Goal: Information Seeking & Learning: Learn about a topic

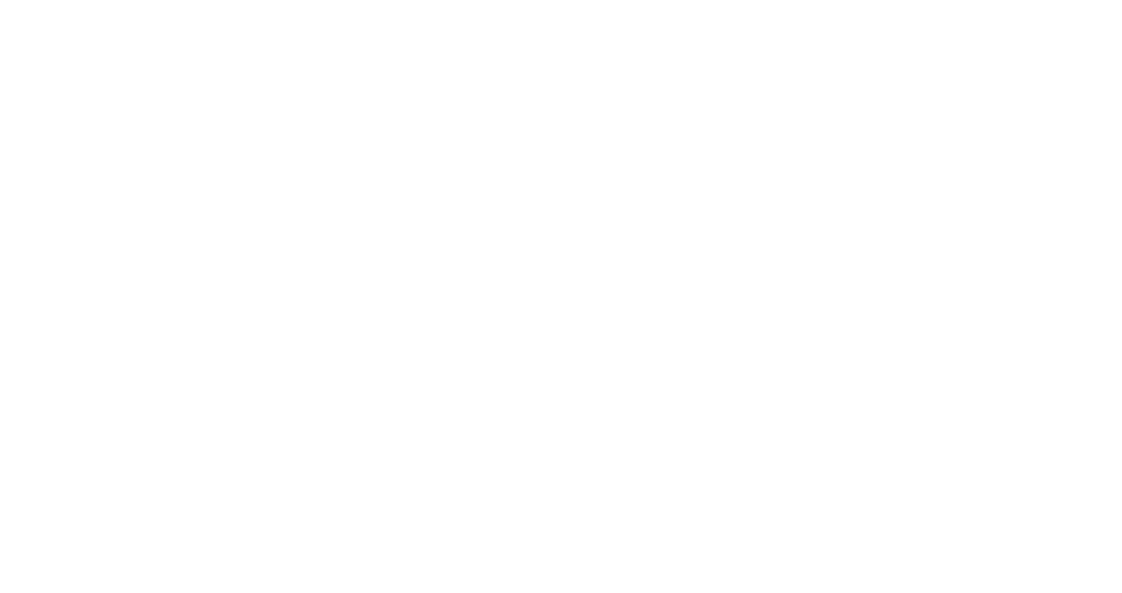
select select "Song"
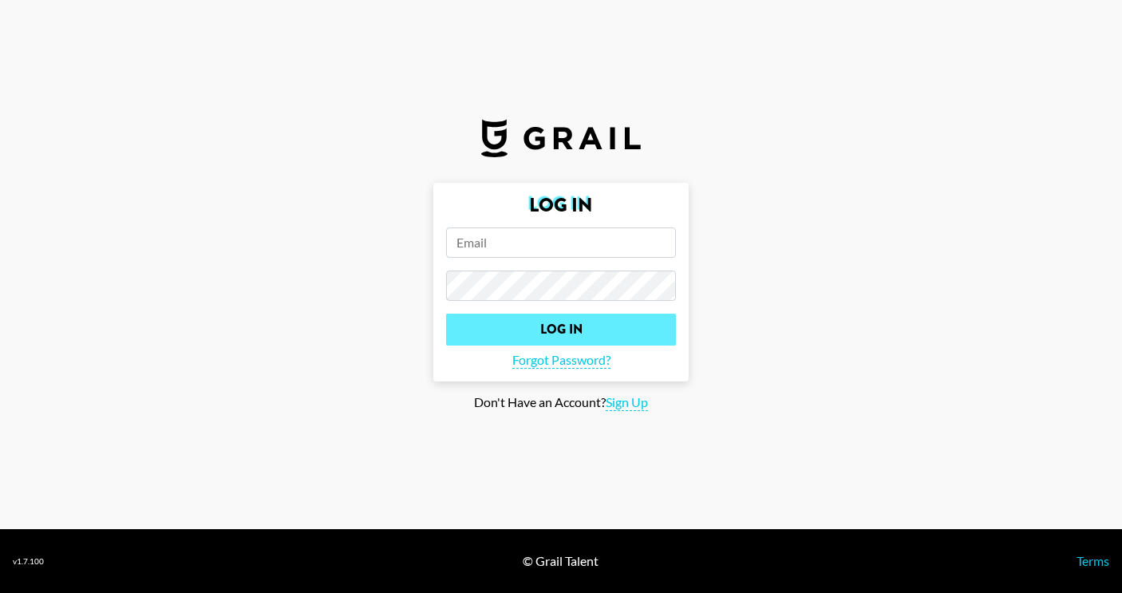
type input "[PERSON_NAME][EMAIL_ADDRESS][DOMAIN_NAME]"
click at [599, 334] on input "Log In" at bounding box center [561, 330] width 230 height 32
select select "Song"
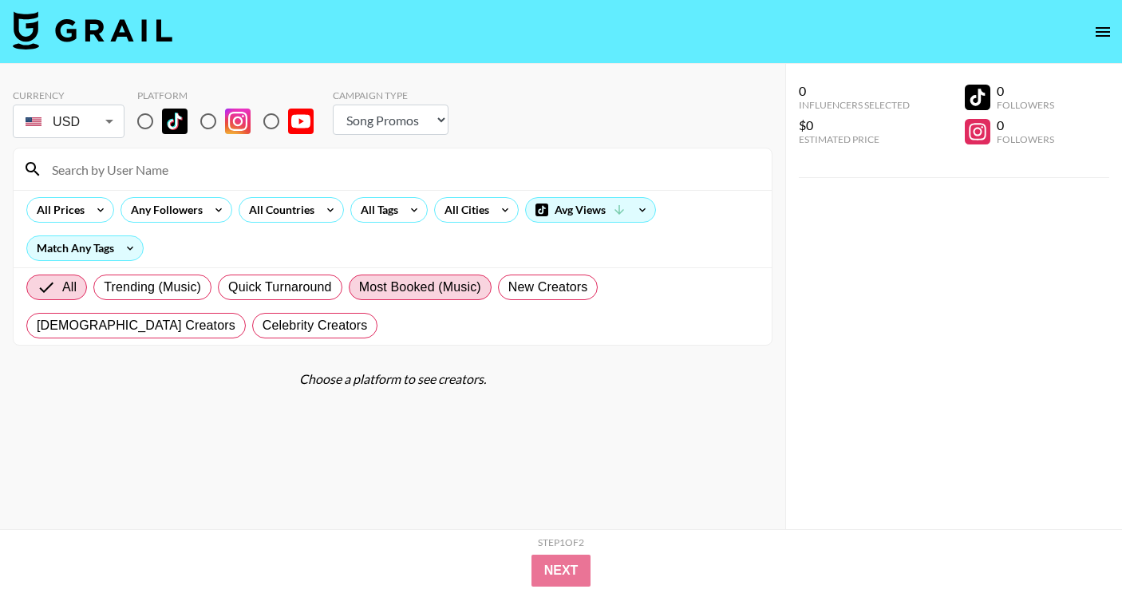
scroll to position [64, 0]
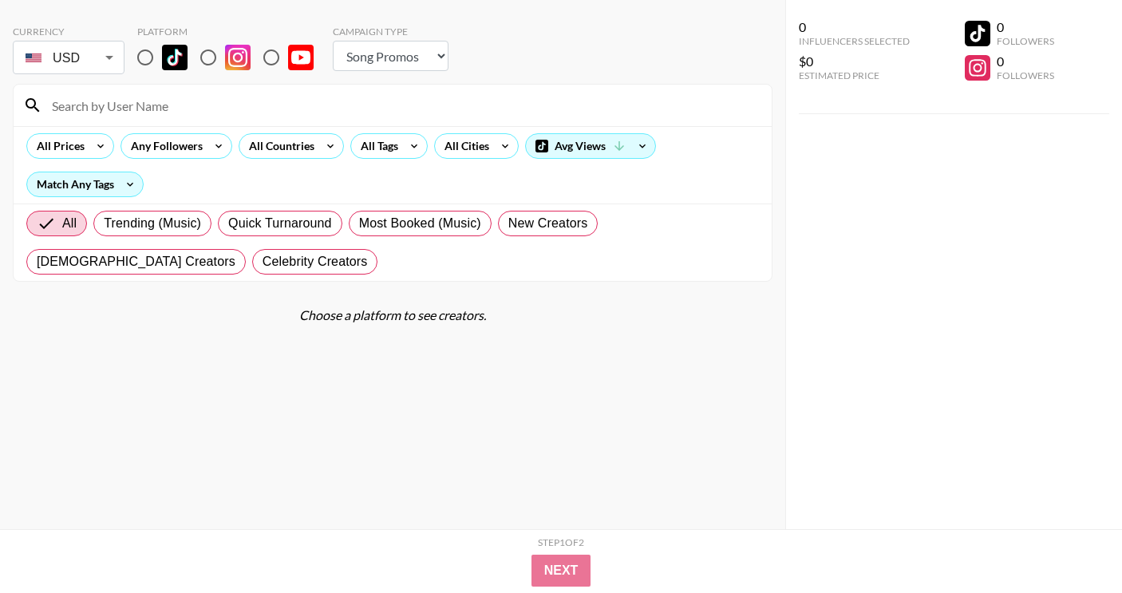
click at [144, 50] on input "radio" at bounding box center [145, 58] width 34 height 34
radio input "true"
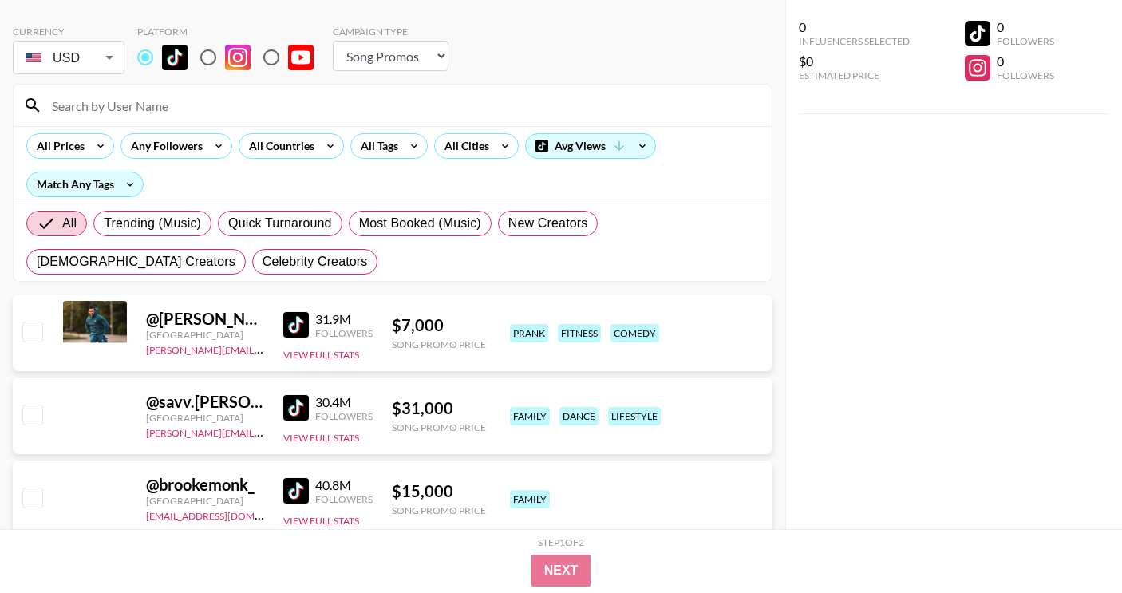
scroll to position [0, 0]
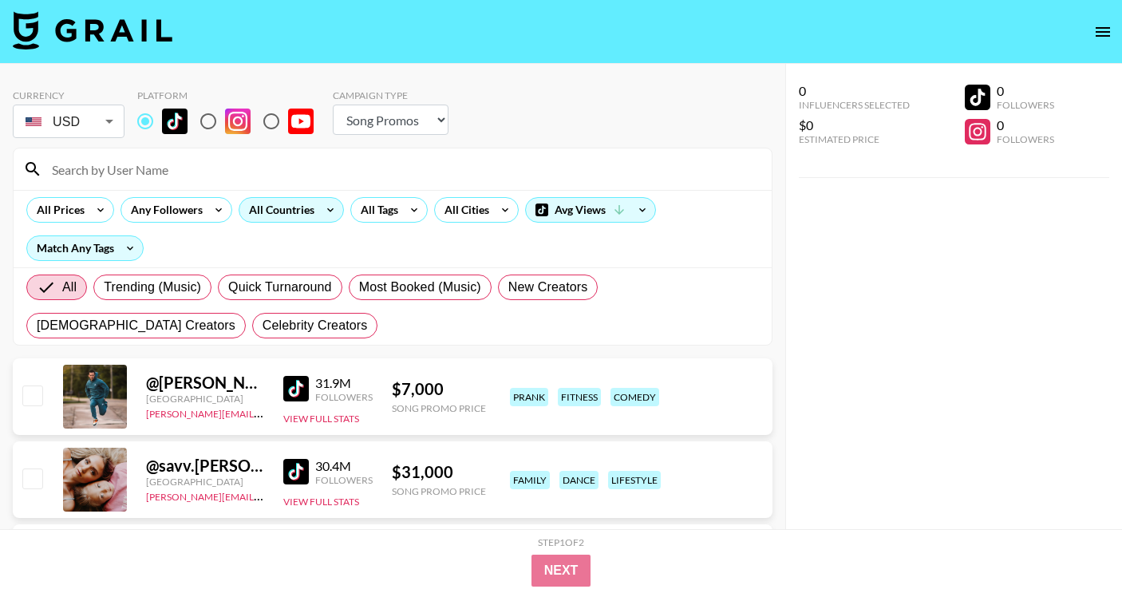
click at [282, 205] on div "All Countries" at bounding box center [278, 210] width 78 height 24
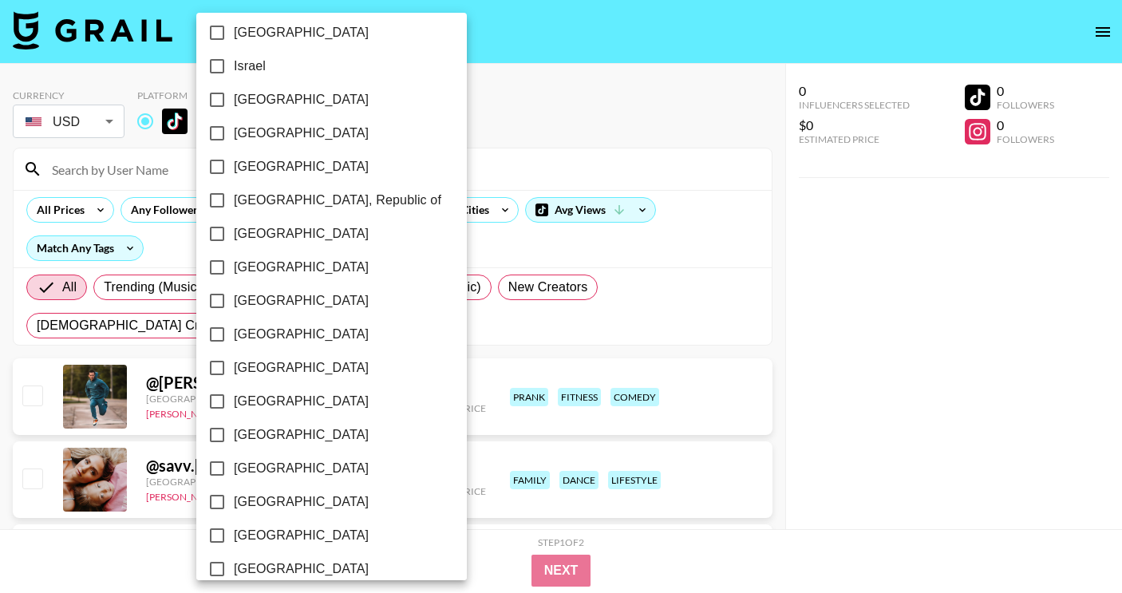
scroll to position [1268, 0]
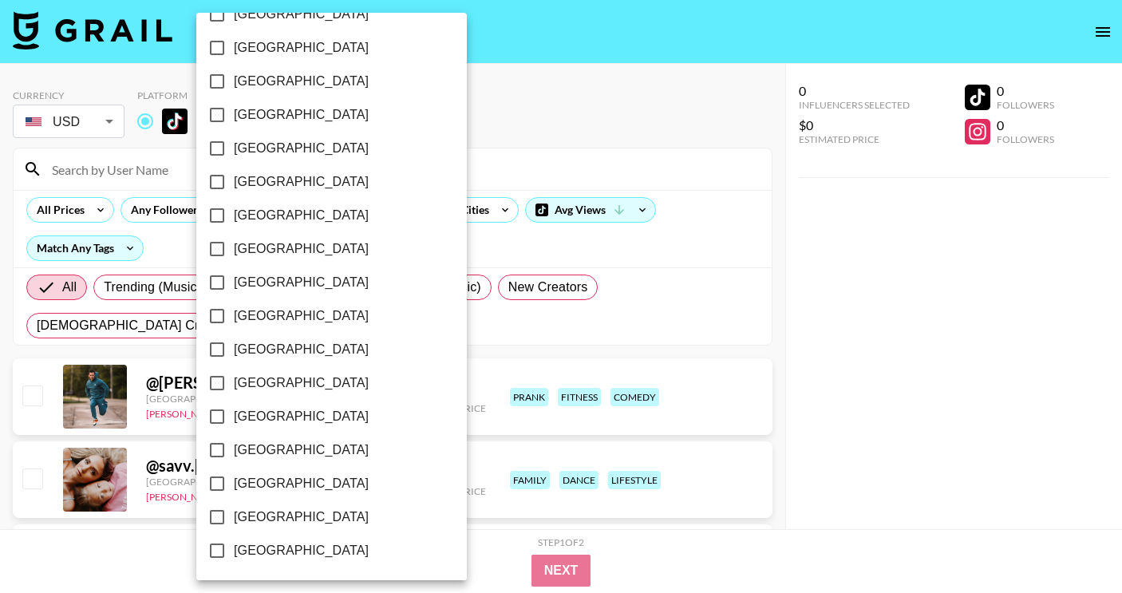
click at [286, 344] on label "[GEOGRAPHIC_DATA]" at bounding box center [320, 350] width 241 height 34
click at [234, 344] on input "[GEOGRAPHIC_DATA]" at bounding box center [217, 350] width 34 height 34
checkbox input "true"
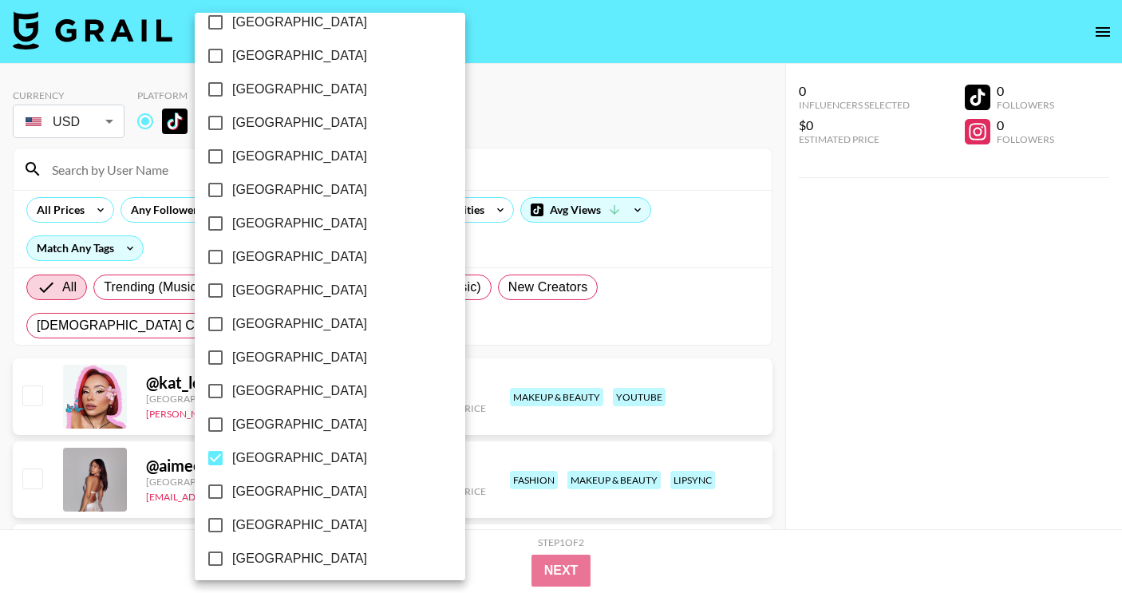
scroll to position [1156, 0]
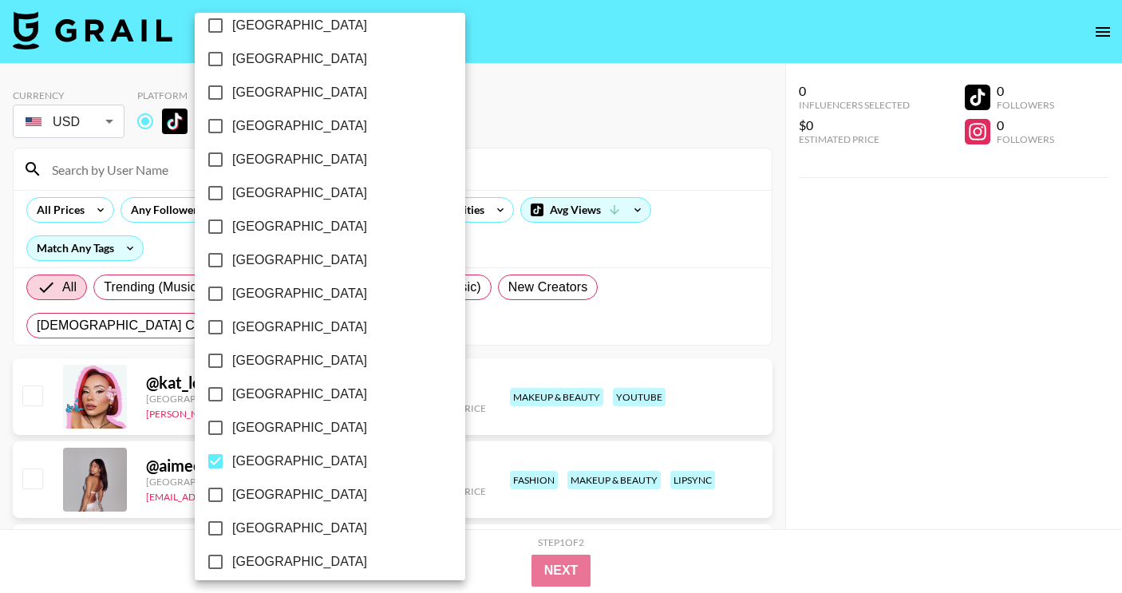
click at [294, 266] on label "[GEOGRAPHIC_DATA]" at bounding box center [319, 260] width 241 height 34
click at [232, 266] on input "[GEOGRAPHIC_DATA]" at bounding box center [216, 260] width 34 height 34
checkbox input "true"
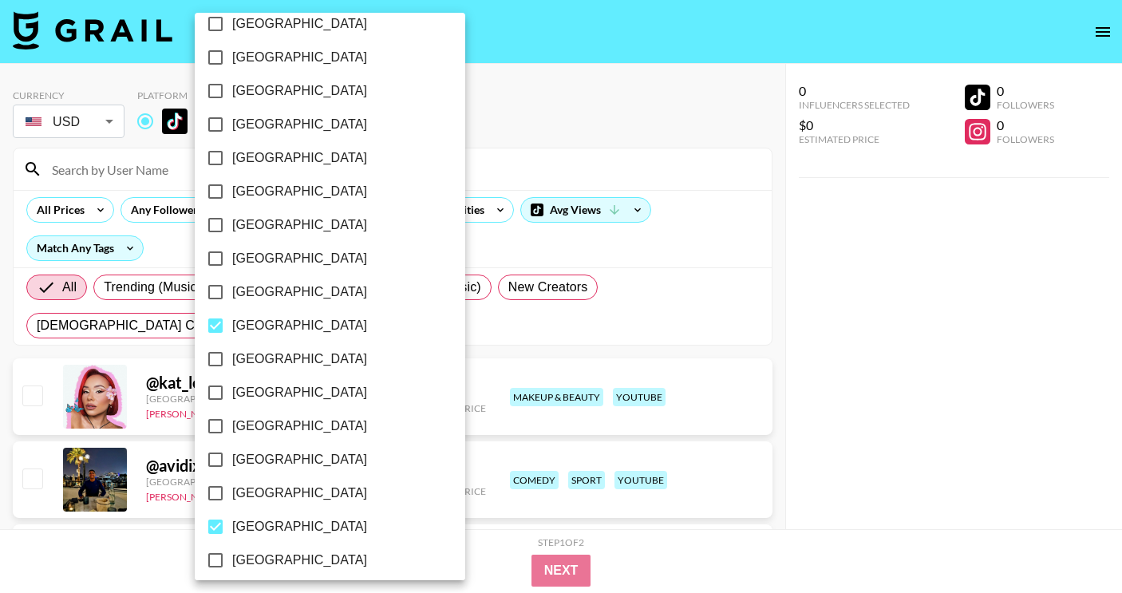
scroll to position [1072, 0]
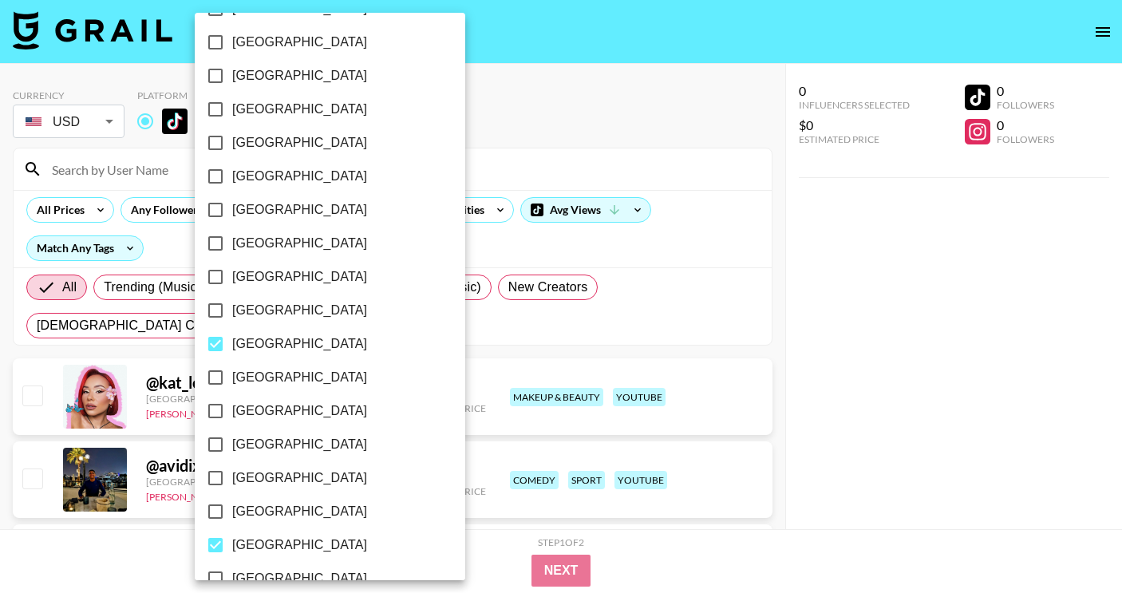
click at [293, 176] on span "[GEOGRAPHIC_DATA]" at bounding box center [299, 176] width 135 height 19
click at [232, 176] on input "[GEOGRAPHIC_DATA]" at bounding box center [216, 177] width 34 height 34
checkbox input "true"
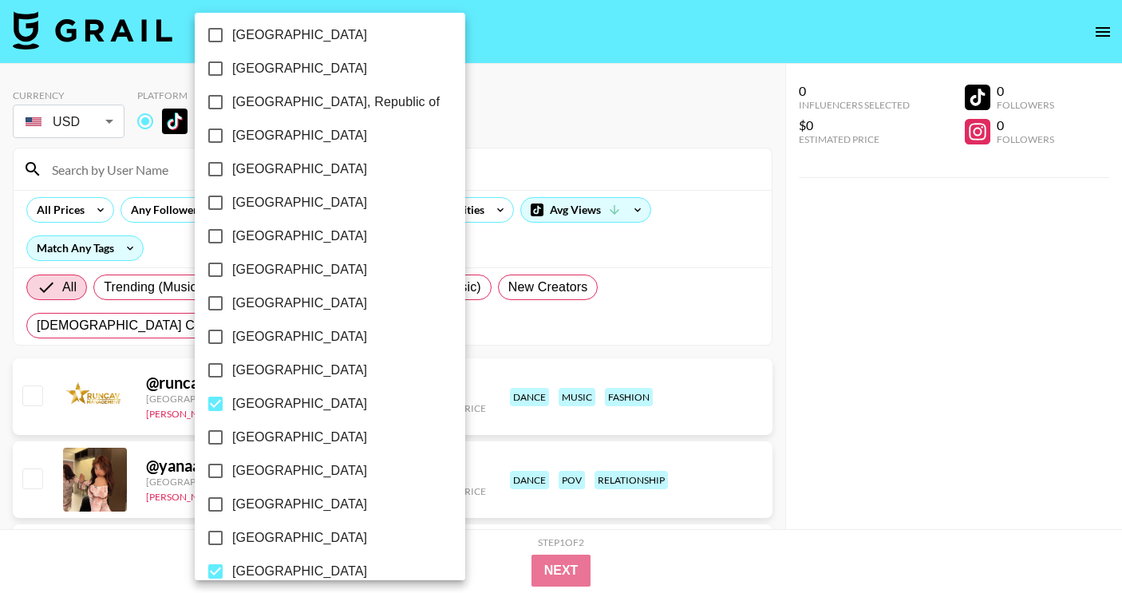
scroll to position [836, 0]
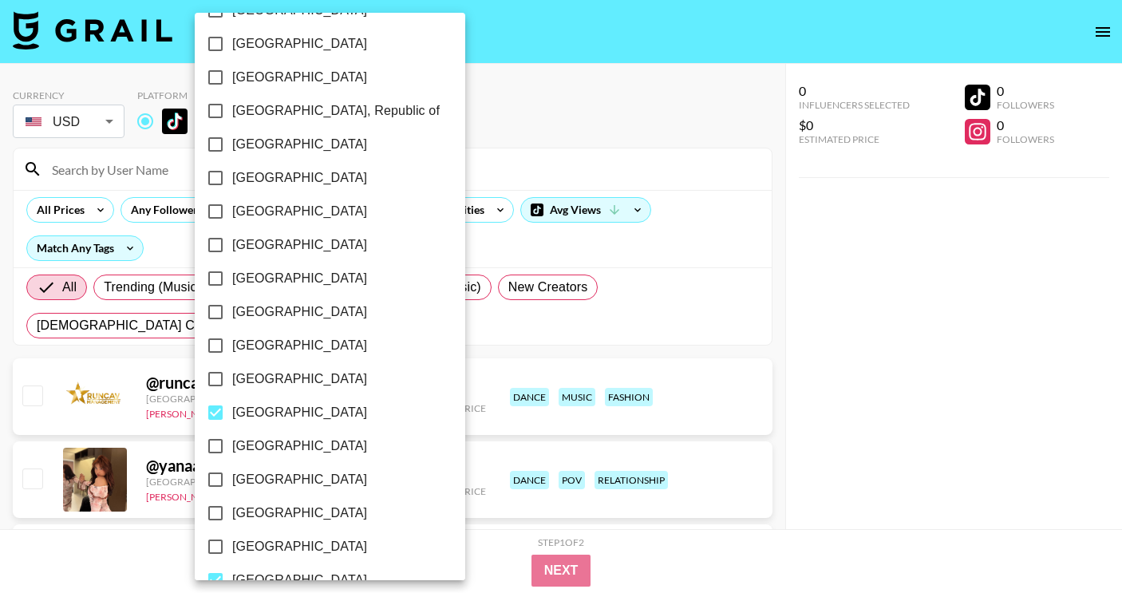
click at [293, 176] on label "[GEOGRAPHIC_DATA]" at bounding box center [319, 178] width 241 height 34
click at [232, 176] on input "[GEOGRAPHIC_DATA]" at bounding box center [216, 178] width 34 height 34
checkbox input "true"
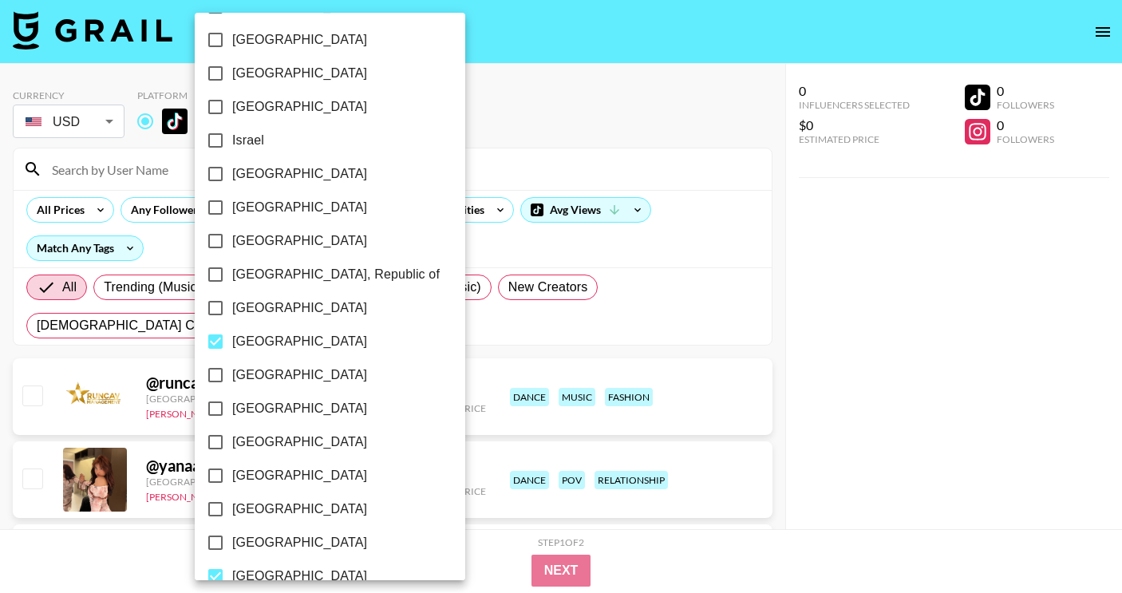
scroll to position [671, 0]
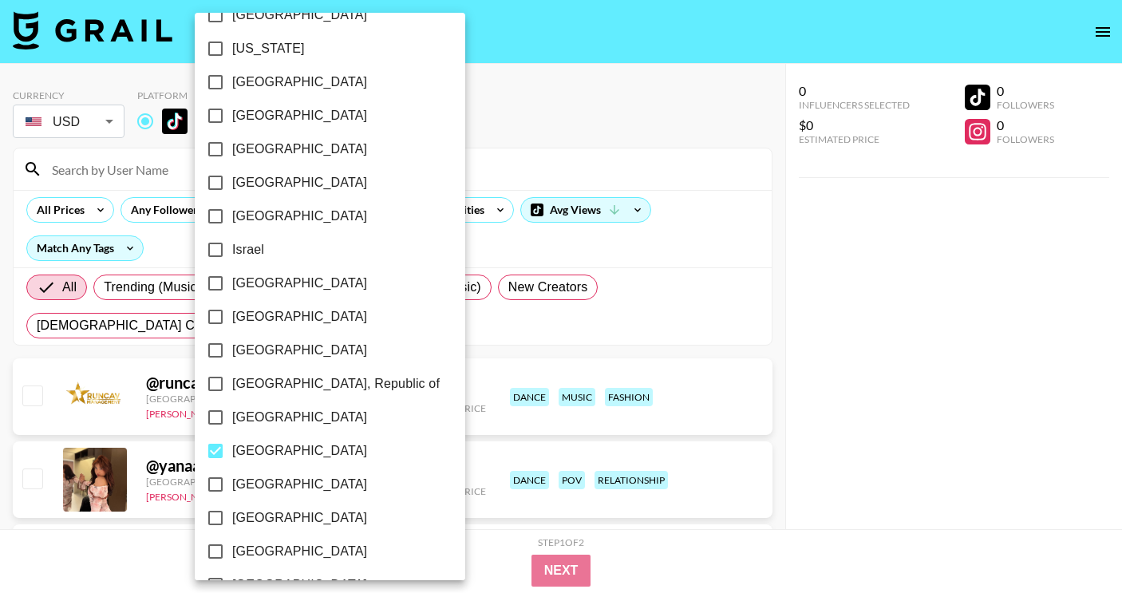
click at [293, 176] on label "[GEOGRAPHIC_DATA]" at bounding box center [319, 183] width 241 height 34
click at [232, 176] on input "[GEOGRAPHIC_DATA]" at bounding box center [216, 183] width 34 height 34
checkbox input "true"
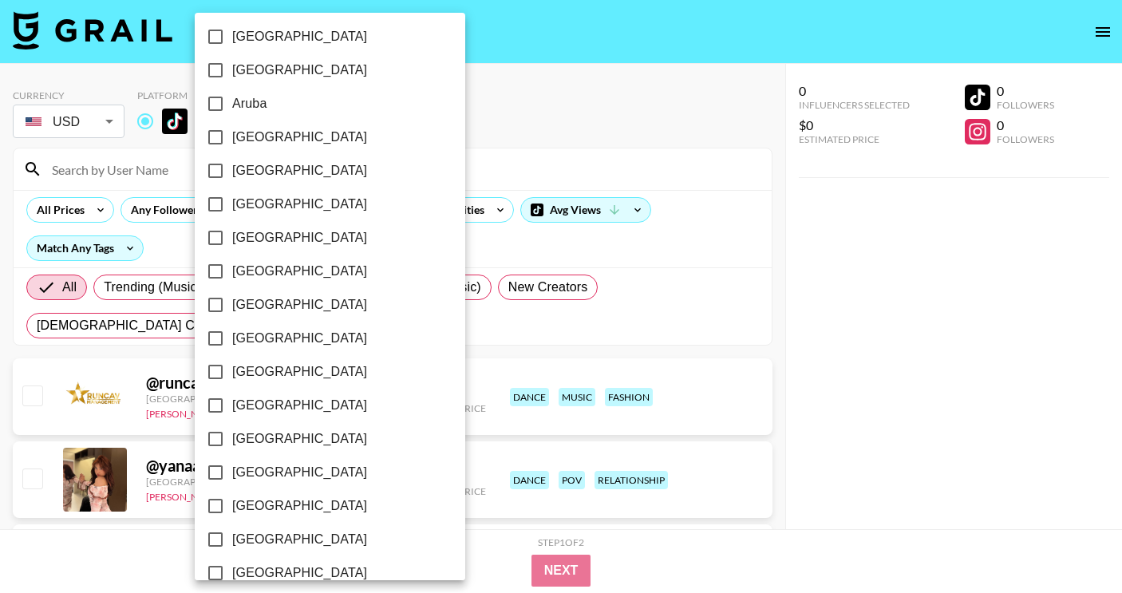
scroll to position [0, 0]
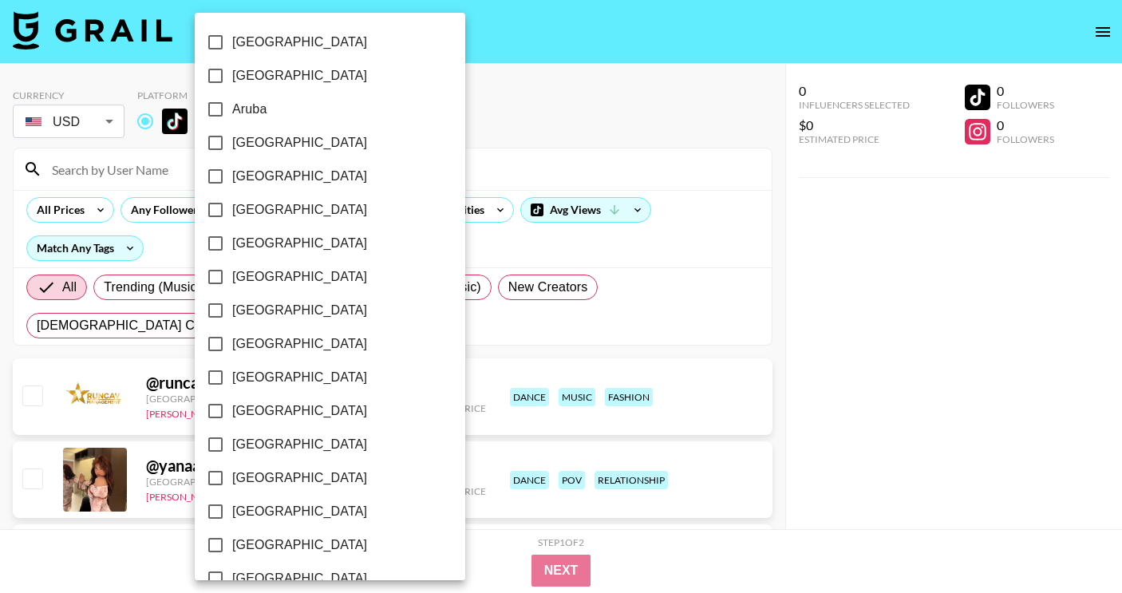
click at [817, 267] on div at bounding box center [561, 296] width 1122 height 593
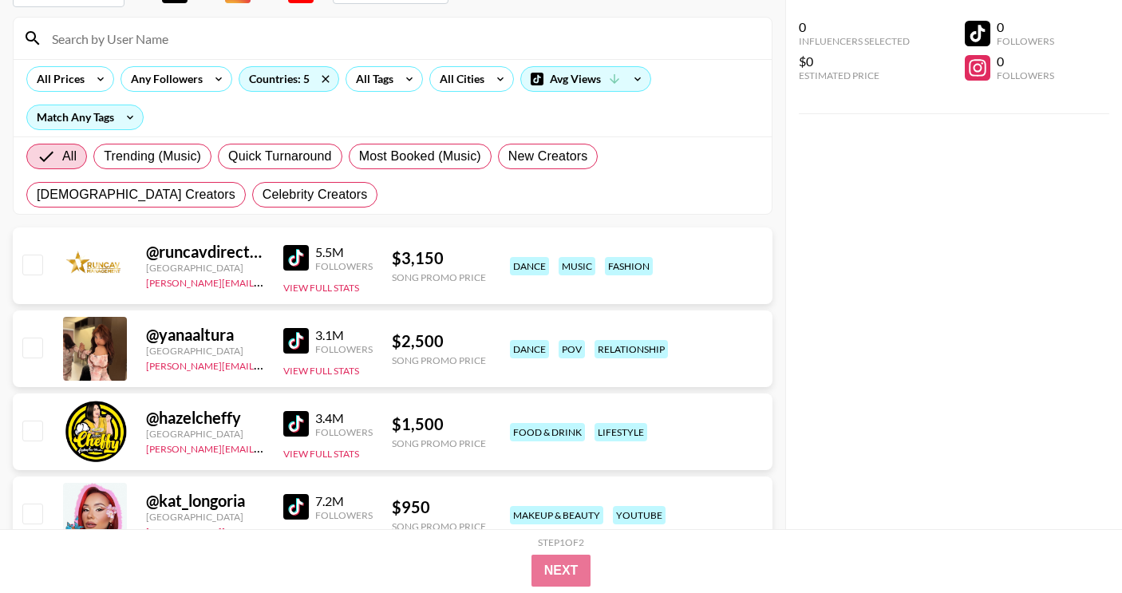
scroll to position [132, 0]
click at [76, 74] on div "All Prices" at bounding box center [57, 78] width 61 height 24
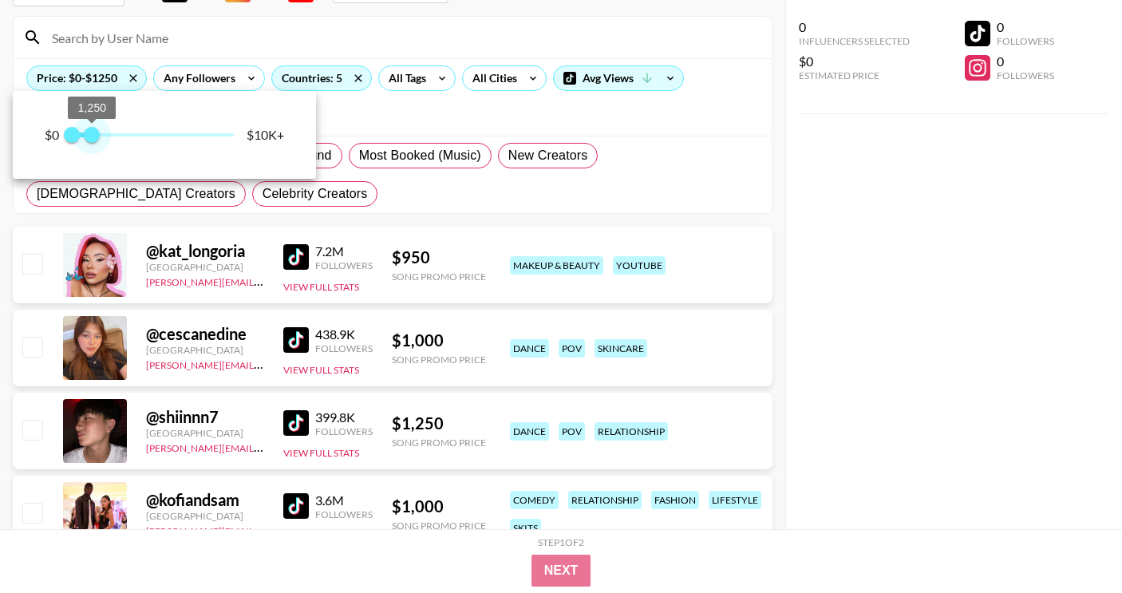
type input "1500"
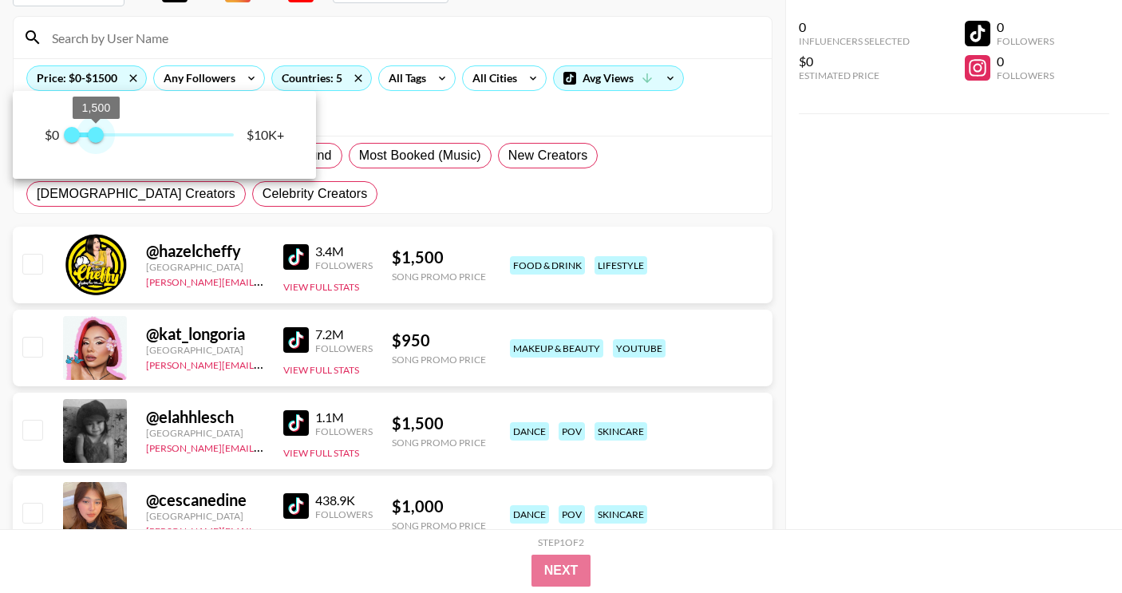
drag, startPoint x: 231, startPoint y: 136, endPoint x: 96, endPoint y: 140, distance: 135.7
click at [96, 140] on span "1,500" at bounding box center [96, 135] width 16 height 16
click at [896, 312] on div at bounding box center [561, 296] width 1122 height 593
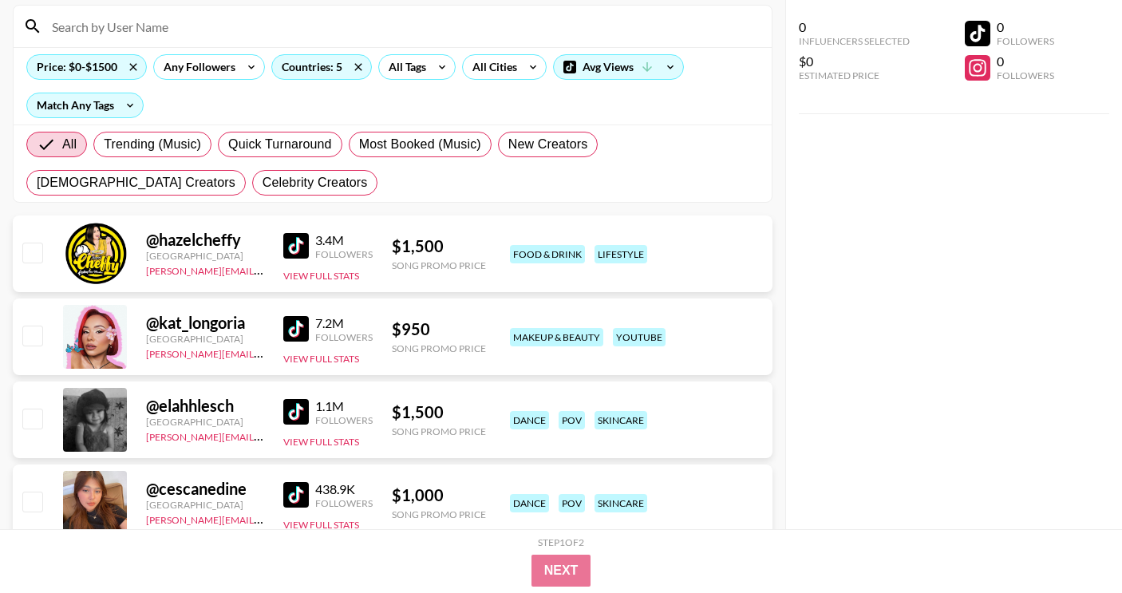
scroll to position [144, 0]
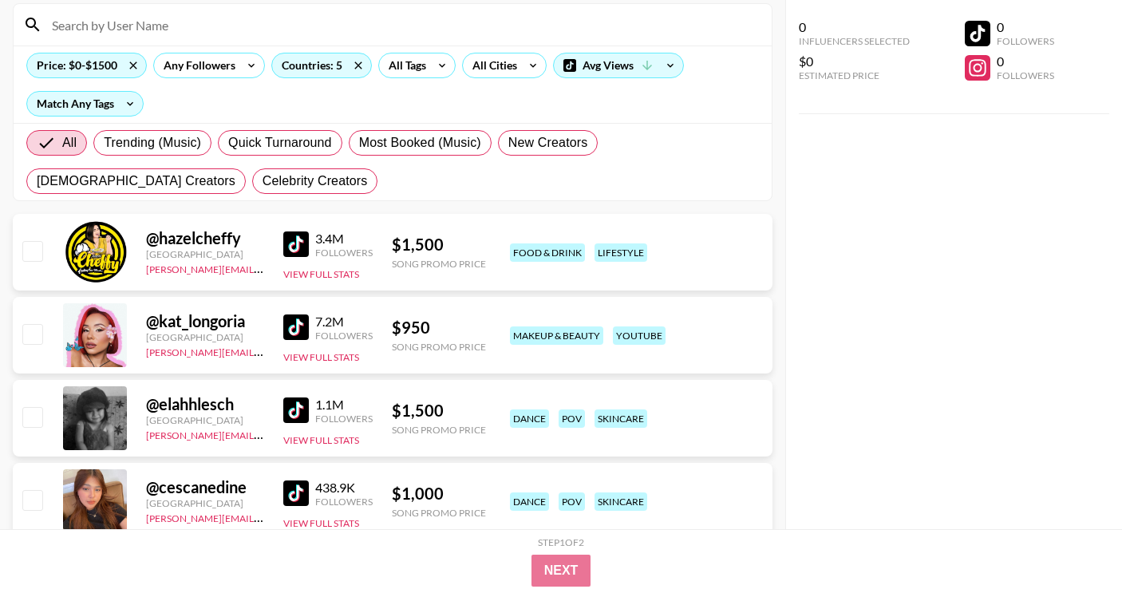
click at [302, 412] on img at bounding box center [296, 410] width 26 height 26
